Goal: Obtain resource: Download file/media

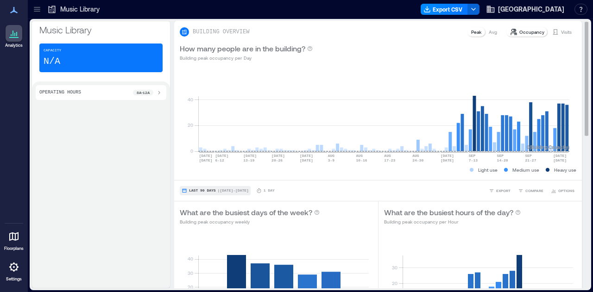
click at [203, 188] on button "Last 90 Days | [DATE] - [DATE]" at bounding box center [215, 190] width 71 height 9
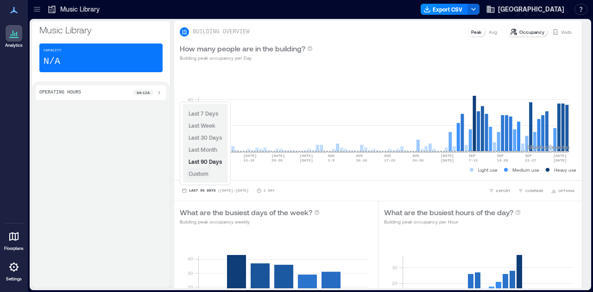
click at [199, 176] on span "Custom" at bounding box center [199, 174] width 20 height 6
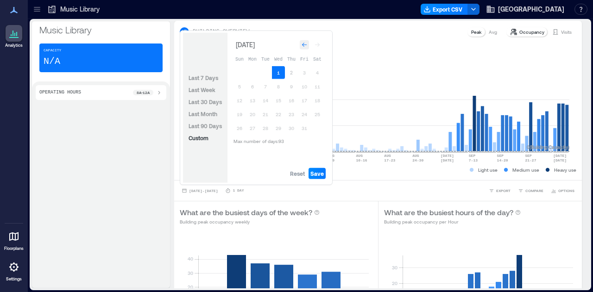
click at [304, 41] on div "Go to previous month" at bounding box center [304, 44] width 9 height 9
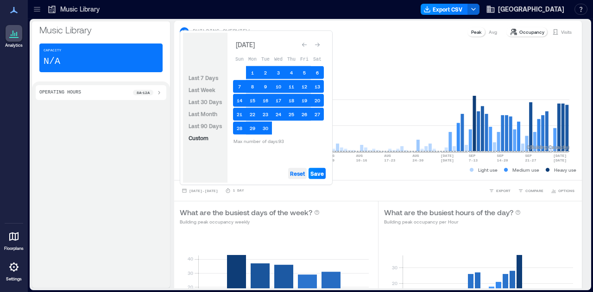
click at [303, 173] on span "Reset" at bounding box center [297, 173] width 15 height 7
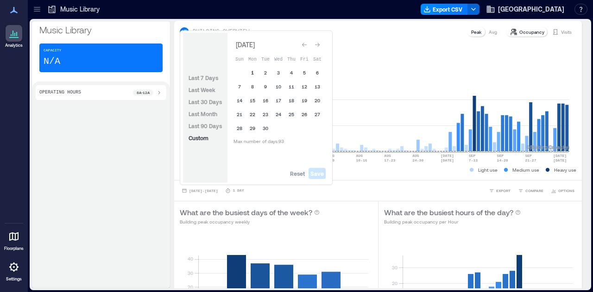
click at [253, 75] on button "1" at bounding box center [252, 72] width 13 height 13
click at [266, 131] on button "30" at bounding box center [265, 128] width 13 height 13
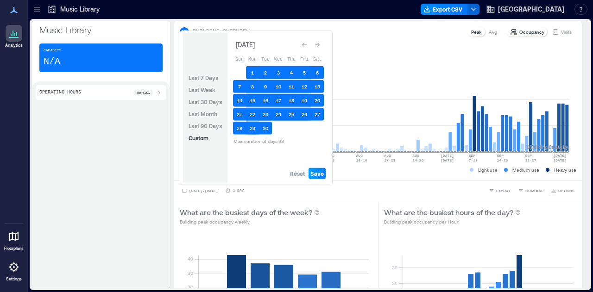
click at [316, 175] on span "Save" at bounding box center [316, 173] width 13 height 7
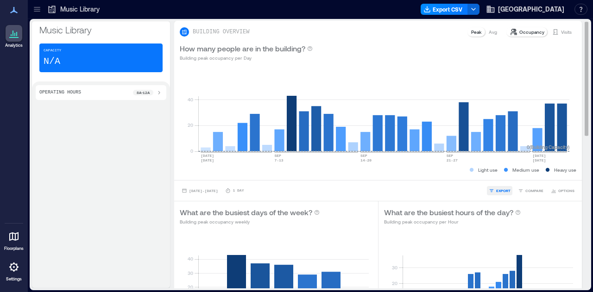
click at [496, 189] on span "EXPORT" at bounding box center [503, 191] width 14 height 6
click at [500, 176] on span "CSV" at bounding box center [499, 178] width 7 height 6
click at [562, 30] on p "Visits" at bounding box center [566, 31] width 11 height 7
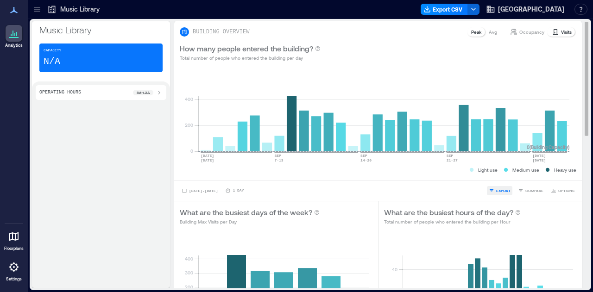
click at [497, 191] on span "EXPORT" at bounding box center [503, 191] width 14 height 6
click at [500, 175] on span "CSV" at bounding box center [499, 178] width 7 height 6
click at [561, 28] on p "Visits" at bounding box center [566, 31] width 11 height 7
click at [489, 189] on button "EXPORT" at bounding box center [499, 190] width 25 height 9
click at [497, 191] on span "EXPORT" at bounding box center [503, 191] width 14 height 6
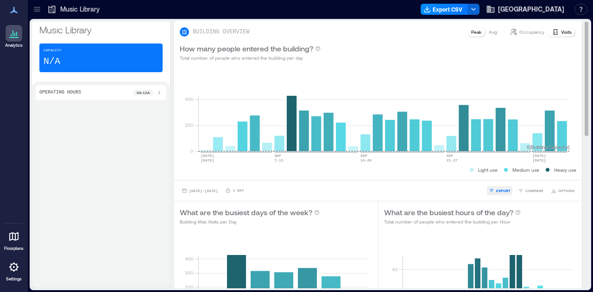
click at [496, 190] on span "EXPORT" at bounding box center [503, 191] width 14 height 6
click at [496, 177] on span "CSV" at bounding box center [499, 178] width 7 height 6
click at [33, 5] on icon at bounding box center [36, 9] width 9 height 9
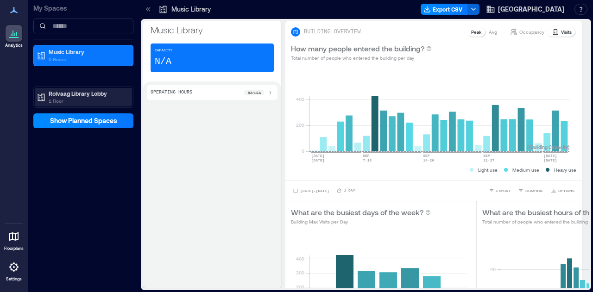
click at [48, 96] on div "Rolvaag Library Lobby 1 Floor" at bounding box center [82, 97] width 90 height 15
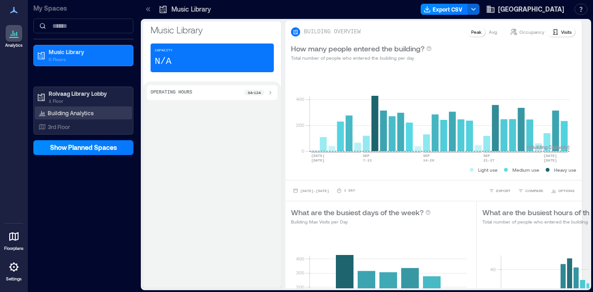
click at [54, 111] on p "Building Analytics" at bounding box center [71, 112] width 46 height 7
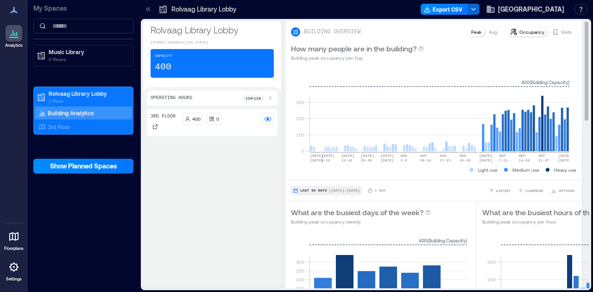
click at [310, 191] on span "Last 90 Days" at bounding box center [313, 191] width 27 height 0
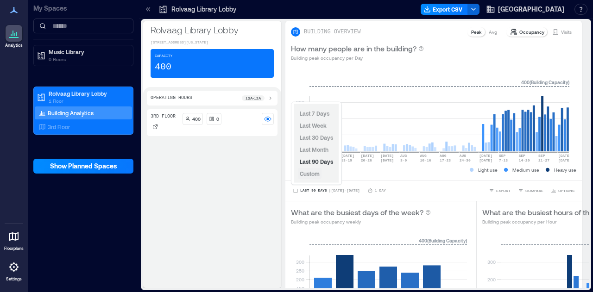
click at [310, 178] on button "Custom" at bounding box center [310, 173] width 24 height 11
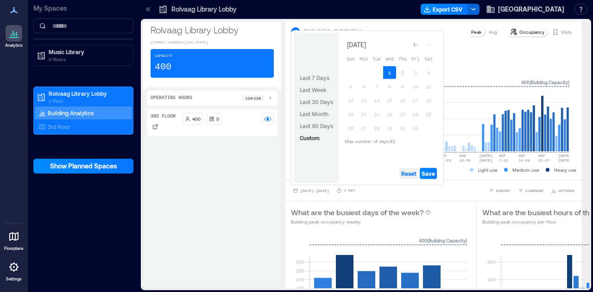
click at [410, 175] on span "Reset" at bounding box center [408, 173] width 15 height 7
click at [413, 44] on icon "Go to previous month" at bounding box center [416, 45] width 6 height 6
click at [363, 70] on button "1" at bounding box center [363, 72] width 13 height 13
drag, startPoint x: 373, startPoint y: 129, endPoint x: 397, endPoint y: 143, distance: 27.2
click at [373, 129] on button "30" at bounding box center [376, 128] width 13 height 13
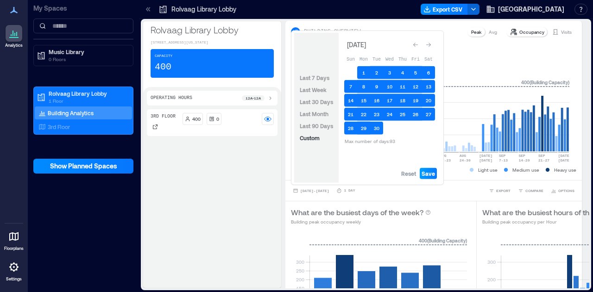
click at [431, 172] on span "Save" at bounding box center [428, 173] width 13 height 7
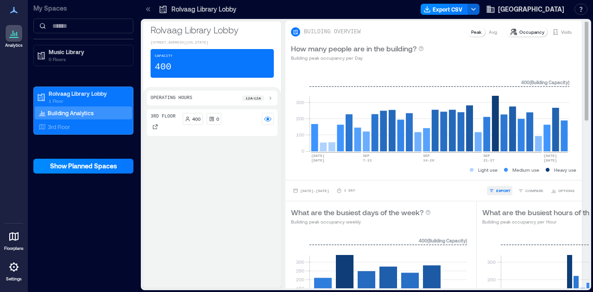
click at [496, 190] on span "EXPORT" at bounding box center [503, 191] width 14 height 6
click at [493, 176] on icon "button" at bounding box center [492, 178] width 6 height 6
click at [563, 28] on p "Visits" at bounding box center [566, 31] width 11 height 7
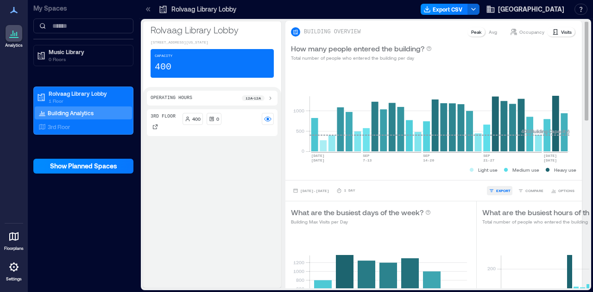
click at [496, 190] on span "EXPORT" at bounding box center [503, 191] width 14 height 6
click at [497, 176] on span "CSV" at bounding box center [499, 178] width 7 height 6
click at [561, 32] on p "Visits" at bounding box center [566, 31] width 11 height 7
click at [552, 30] on icon at bounding box center [555, 31] width 7 height 7
click at [496, 190] on span "EXPORT" at bounding box center [503, 191] width 14 height 6
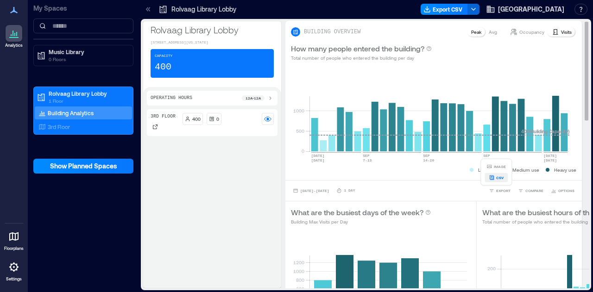
click at [496, 178] on span "CSV" at bounding box center [499, 178] width 7 height 6
click at [145, 7] on icon at bounding box center [148, 9] width 9 height 9
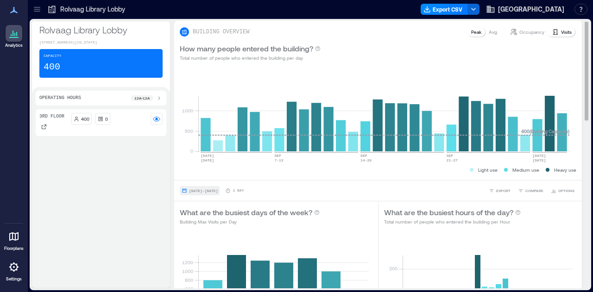
click at [218, 192] on span "[DATE] - [DATE]" at bounding box center [203, 191] width 29 height 4
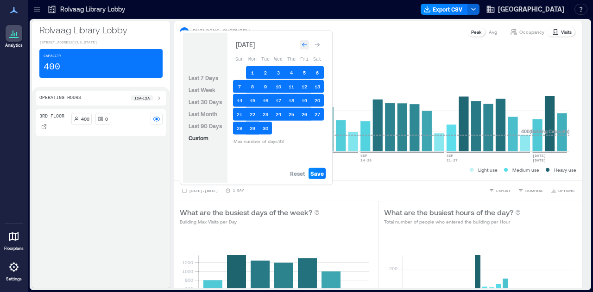
click at [306, 46] on icon "Go to previous month" at bounding box center [305, 45] width 6 height 6
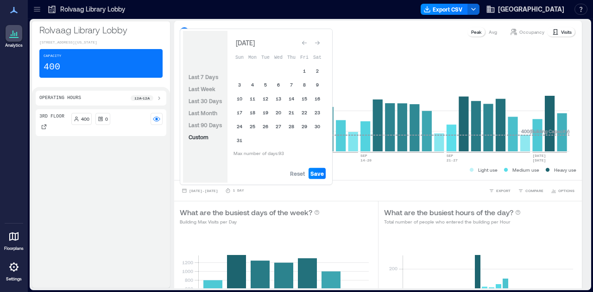
click at [306, 45] on div "Go to previous month" at bounding box center [304, 42] width 9 height 9
click at [306, 45] on icon "Go to previous month" at bounding box center [305, 45] width 6 height 6
click at [306, 45] on icon "Go to previous month" at bounding box center [305, 43] width 6 height 6
click at [306, 45] on icon "Go to previous month" at bounding box center [305, 45] width 6 height 6
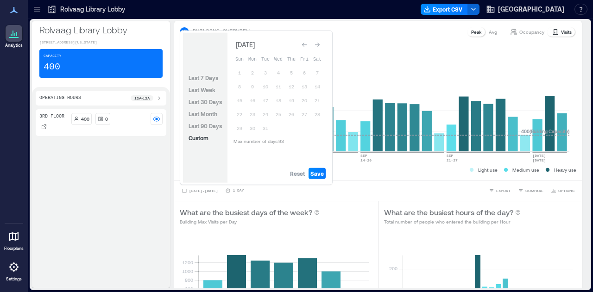
click at [306, 45] on icon "Go to previous month" at bounding box center [305, 45] width 6 height 6
drag, startPoint x: 292, startPoint y: 176, endPoint x: 293, endPoint y: 163, distance: 13.0
click at [293, 176] on span "Reset" at bounding box center [297, 173] width 15 height 7
click at [242, 71] on button "1" at bounding box center [239, 72] width 13 height 13
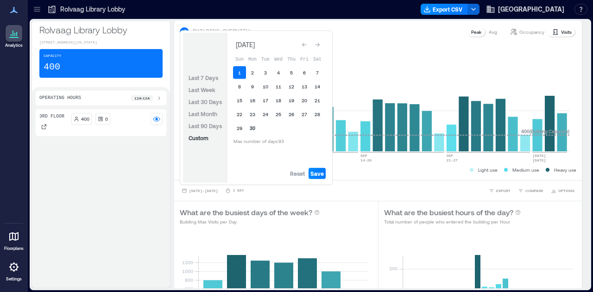
click at [256, 127] on button "30" at bounding box center [252, 128] width 13 height 13
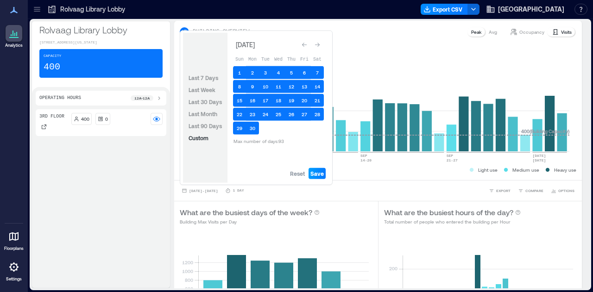
click at [314, 171] on span "Save" at bounding box center [316, 173] width 13 height 7
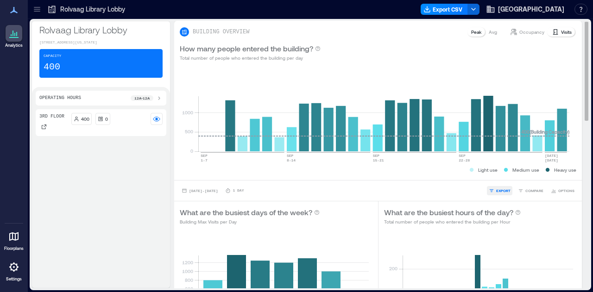
click at [488, 190] on button "EXPORT" at bounding box center [499, 190] width 25 height 9
click at [491, 179] on icon "button" at bounding box center [492, 178] width 6 height 6
click at [43, 8] on div at bounding box center [37, 9] width 15 height 15
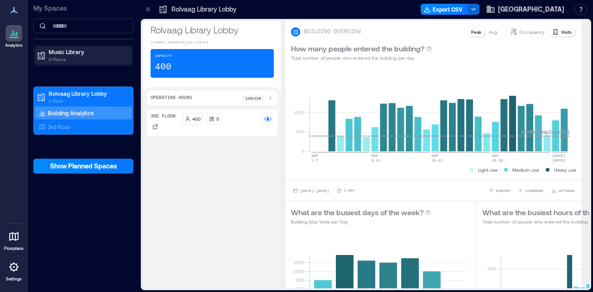
click at [74, 50] on p "Music Library" at bounding box center [88, 51] width 78 height 7
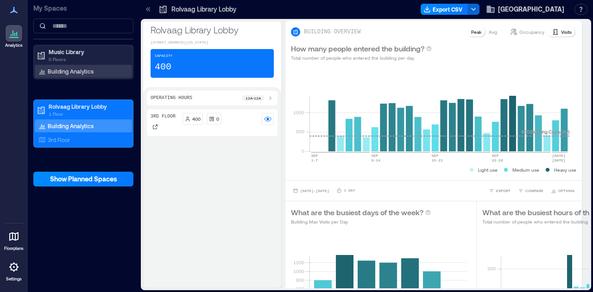
click at [59, 76] on div "Building Analytics" at bounding box center [83, 71] width 97 height 13
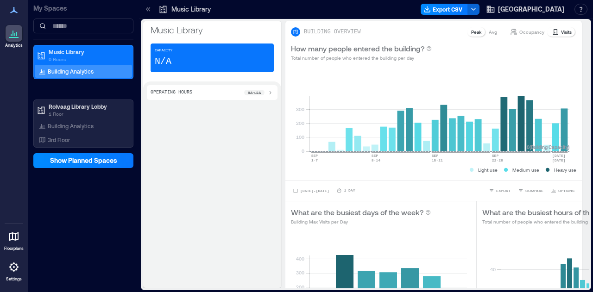
click at [147, 6] on icon at bounding box center [148, 9] width 9 height 9
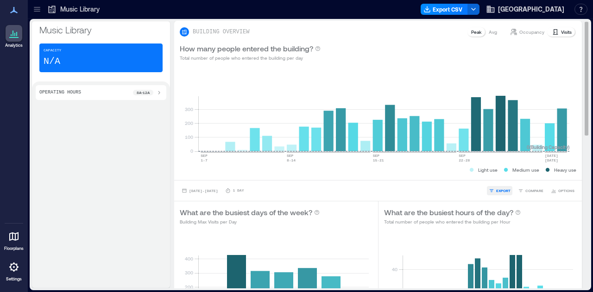
click at [488, 189] on button "EXPORT" at bounding box center [499, 190] width 25 height 9
click at [491, 177] on icon "button" at bounding box center [492, 178] width 6 height 6
click at [205, 188] on span "[DATE] - [DATE]" at bounding box center [203, 191] width 29 height 6
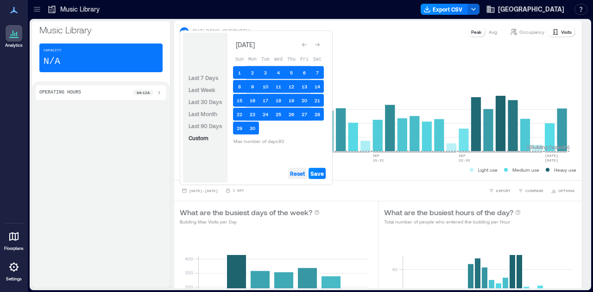
click at [299, 174] on span "Reset" at bounding box center [297, 173] width 15 height 7
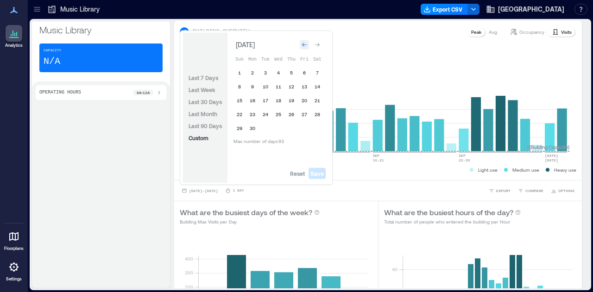
click at [308, 45] on div "Go to previous month" at bounding box center [304, 44] width 9 height 9
click at [308, 45] on div "Go to previous month" at bounding box center [304, 42] width 9 height 9
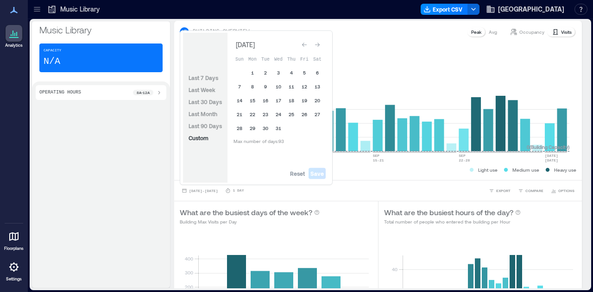
click at [308, 45] on div "Go to previous month" at bounding box center [304, 44] width 9 height 9
click at [302, 39] on div "Go to previous month" at bounding box center [304, 42] width 9 height 9
click at [302, 39] on button "Go to previous month" at bounding box center [304, 44] width 13 height 13
click at [303, 39] on button "Go to previous month" at bounding box center [304, 44] width 13 height 13
drag, startPoint x: 301, startPoint y: 73, endPoint x: 312, endPoint y: 95, distance: 25.3
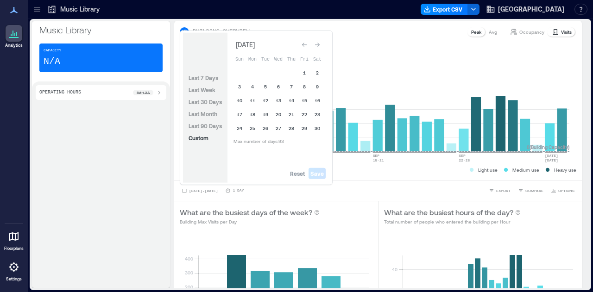
click at [301, 73] on button "1" at bounding box center [304, 72] width 13 height 13
click at [319, 130] on button "30" at bounding box center [317, 128] width 13 height 13
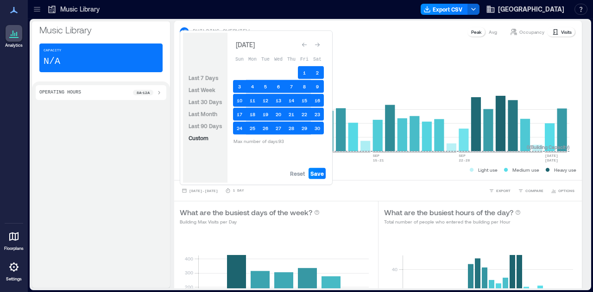
click at [317, 179] on div "Reset Save" at bounding box center [279, 174] width 102 height 19
click at [317, 174] on span "Save" at bounding box center [316, 173] width 13 height 7
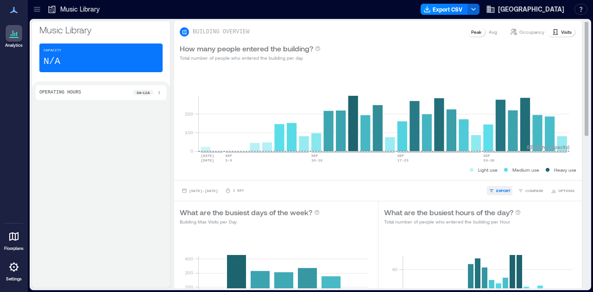
click at [492, 194] on button "EXPORT" at bounding box center [499, 190] width 25 height 9
click at [490, 176] on icon "button" at bounding box center [492, 178] width 5 height 5
click at [39, 7] on icon at bounding box center [37, 7] width 6 height 1
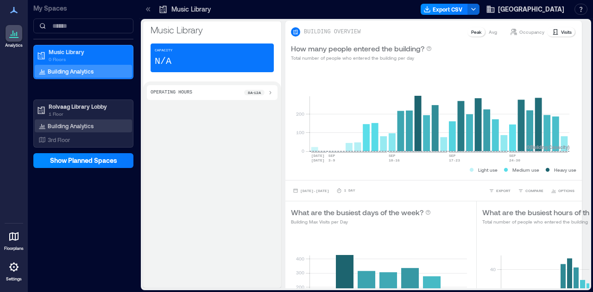
click at [77, 126] on p "Building Analytics" at bounding box center [71, 125] width 46 height 7
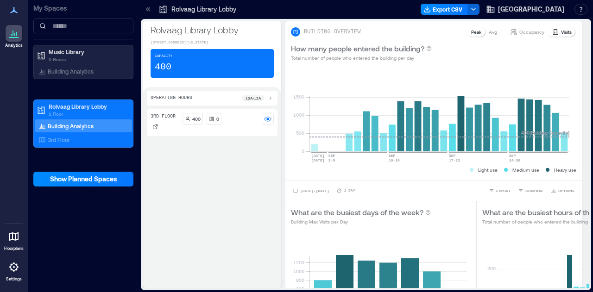
click at [153, 7] on div at bounding box center [148, 9] width 15 height 15
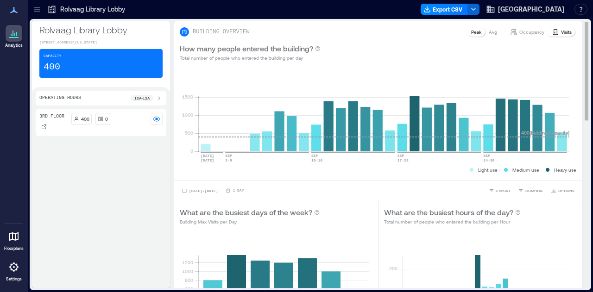
click at [561, 32] on p "Visits" at bounding box center [566, 31] width 11 height 7
click at [496, 190] on span "EXPORT" at bounding box center [503, 191] width 14 height 6
click at [497, 178] on span "CSV" at bounding box center [499, 178] width 7 height 6
